Goal: Navigation & Orientation: Find specific page/section

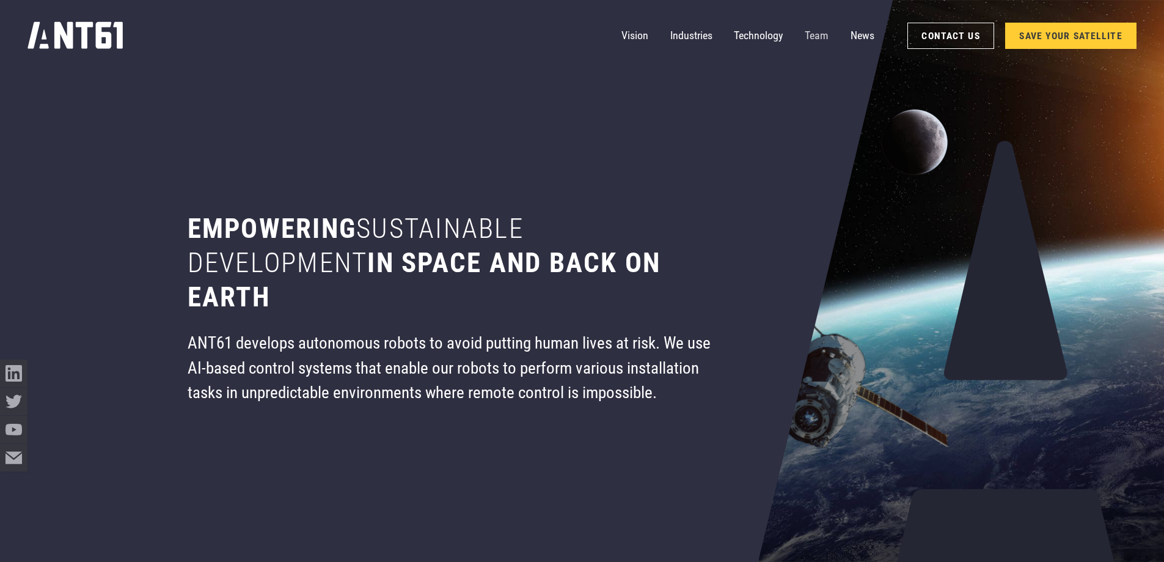
click at [817, 32] on link "Team" at bounding box center [817, 36] width 24 height 28
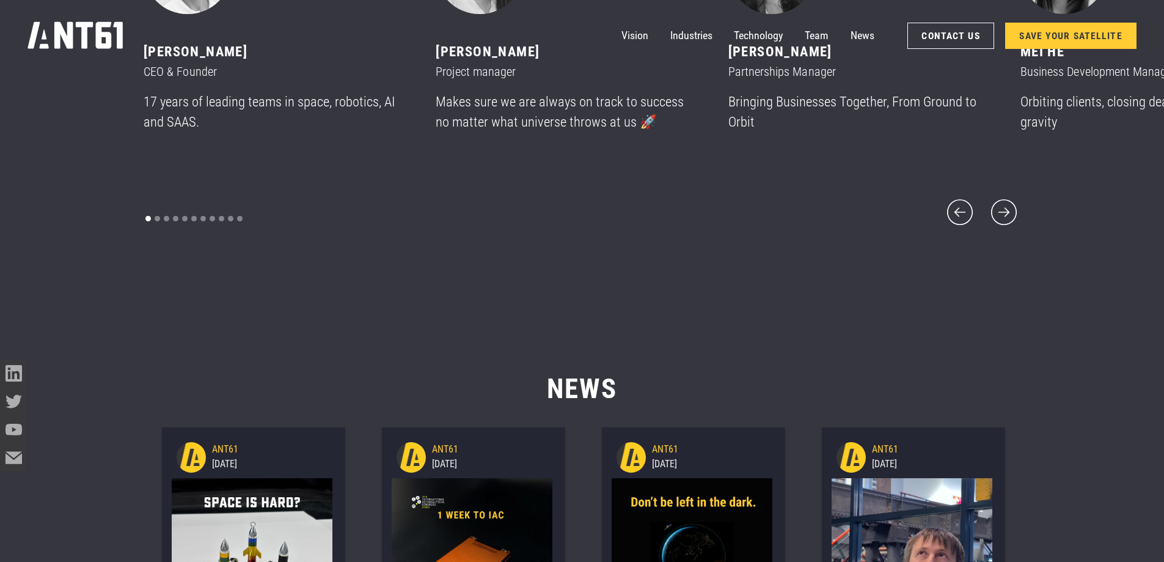
scroll to position [6852, 0]
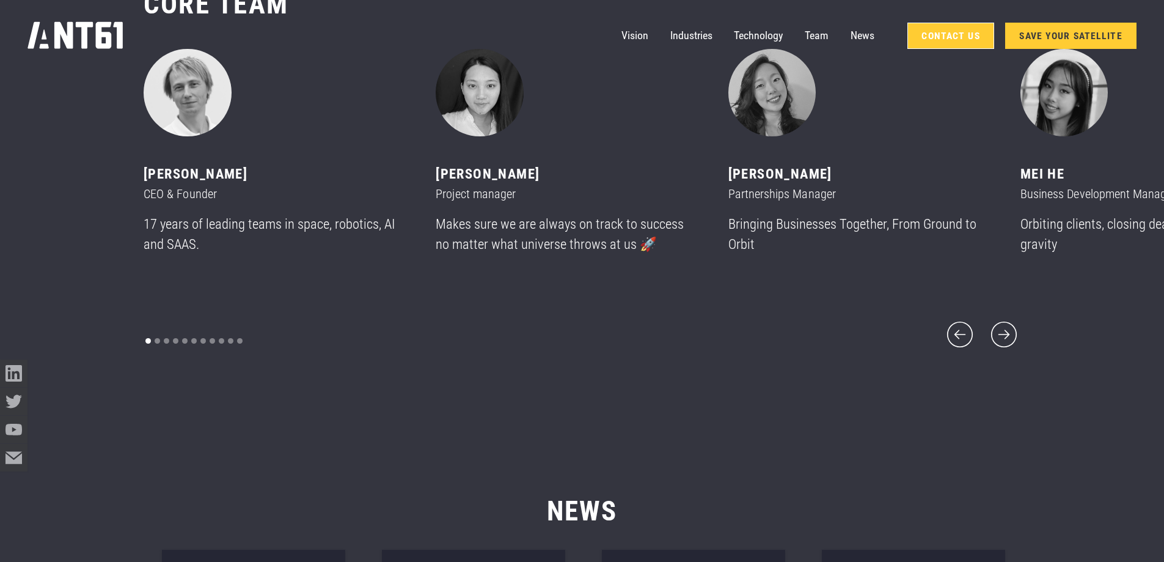
click at [949, 36] on link "Contact Us" at bounding box center [951, 36] width 87 height 26
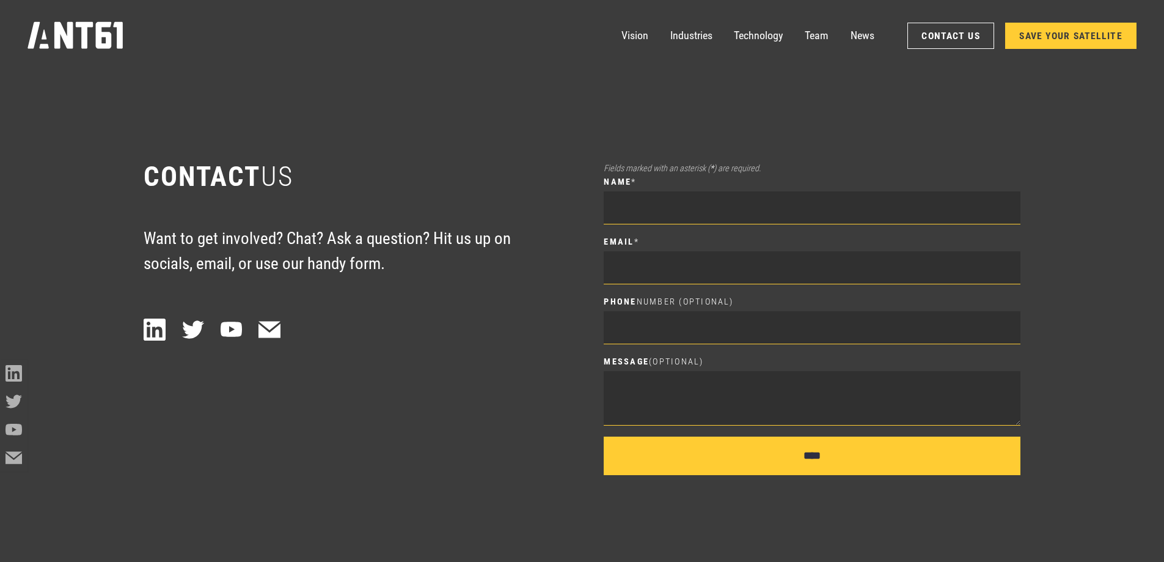
scroll to position [7850, 0]
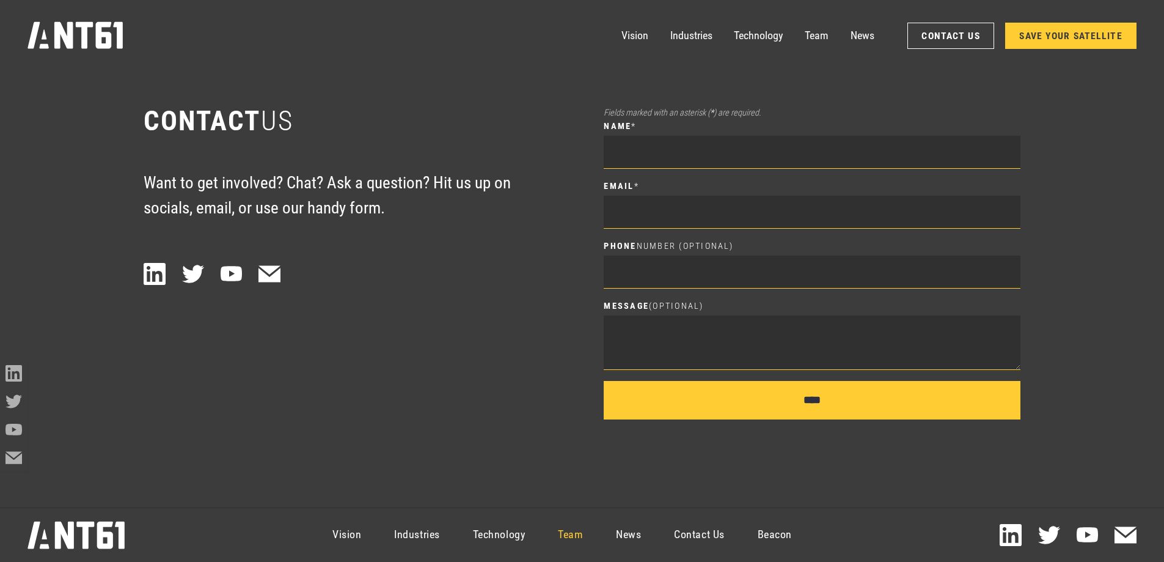
click at [570, 530] on link "Team" at bounding box center [571, 535] width 58 height 50
click at [861, 36] on link "News" at bounding box center [863, 36] width 24 height 28
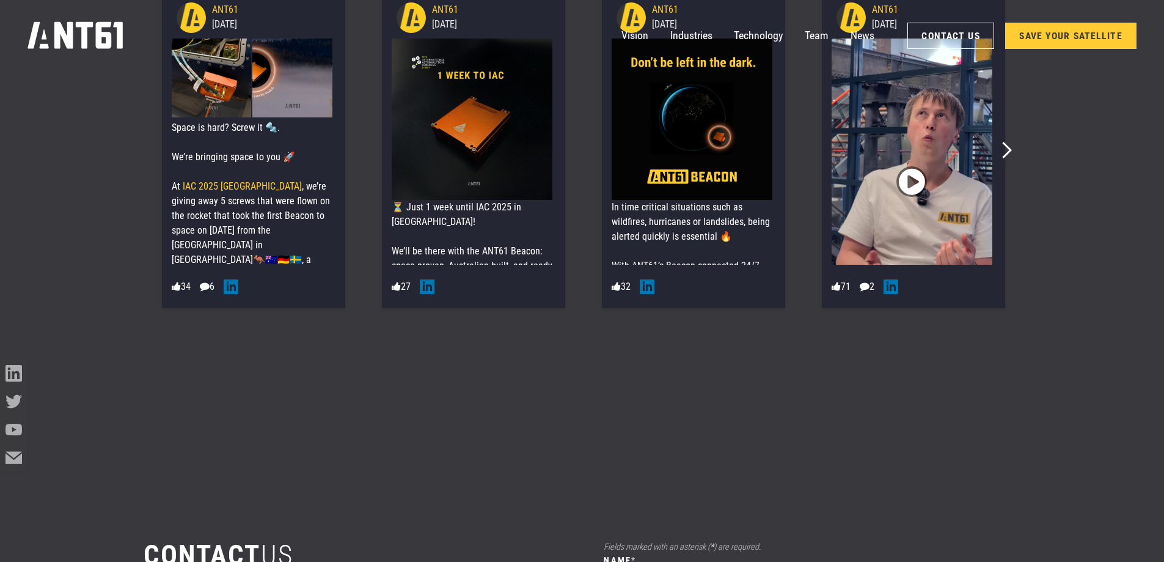
scroll to position [7292, 0]
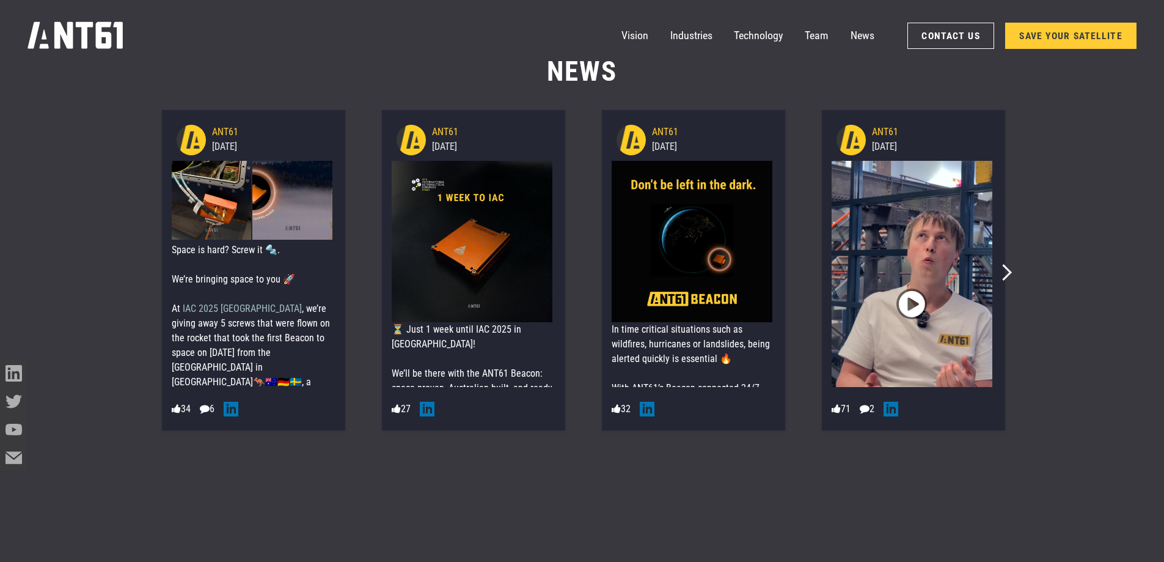
click at [210, 309] on span "IAC 2025 [GEOGRAPHIC_DATA]" at bounding box center [242, 309] width 119 height 12
